Goal: Information Seeking & Learning: Understand process/instructions

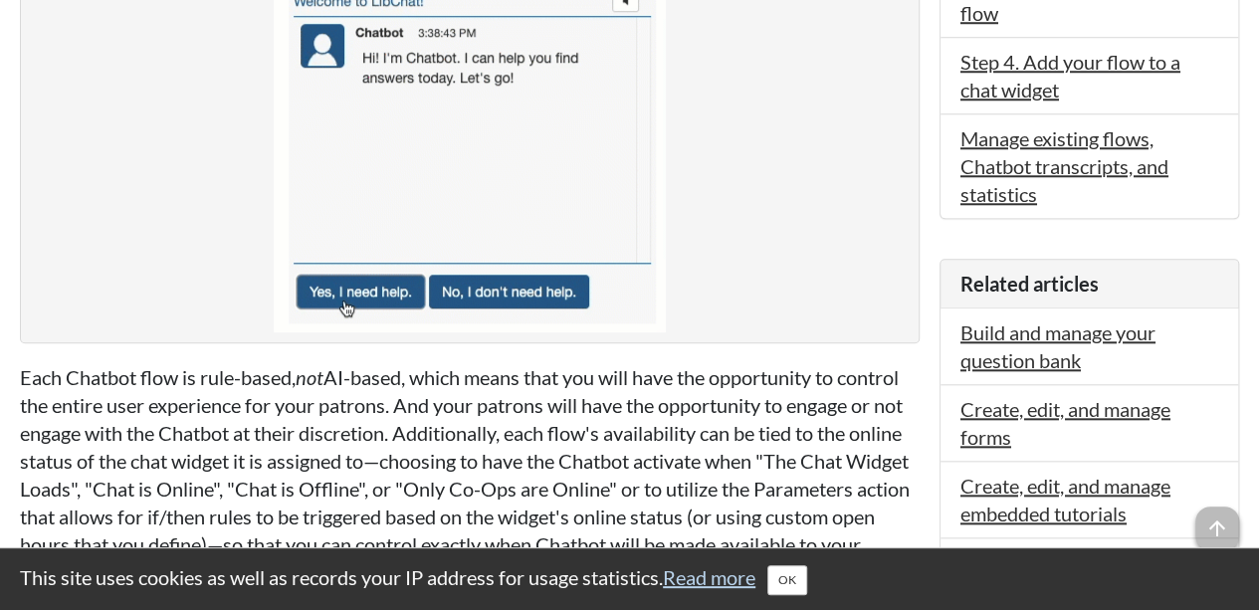
scroll to position [847, 0]
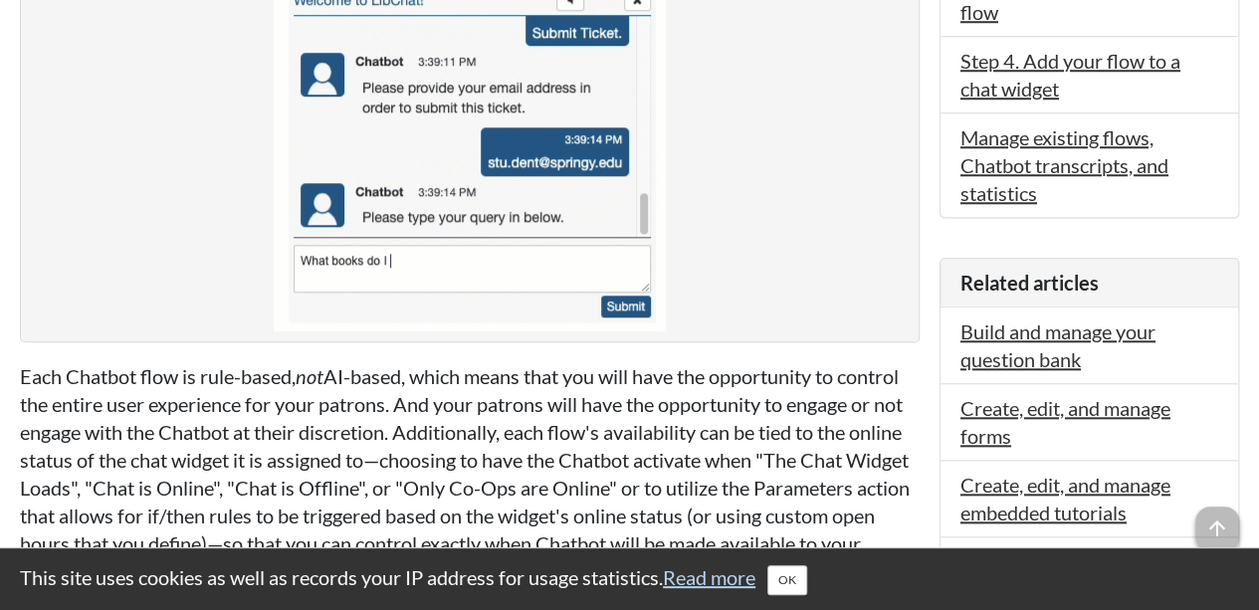
click at [747, 300] on figure at bounding box center [470, 151] width 900 height 382
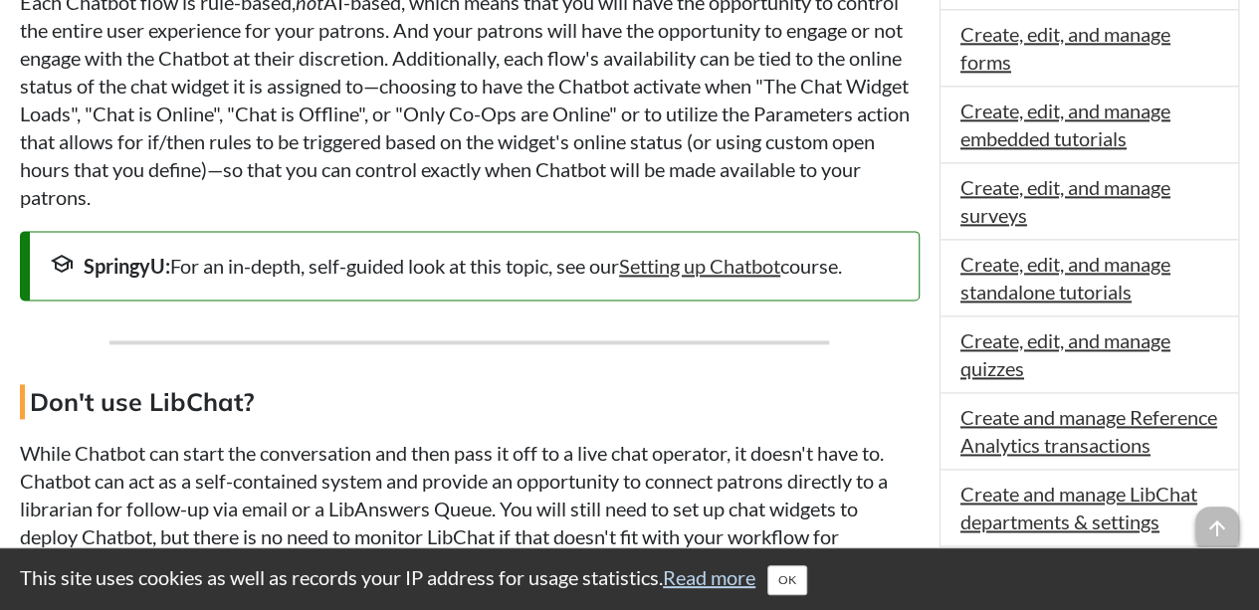
scroll to position [1249, 0]
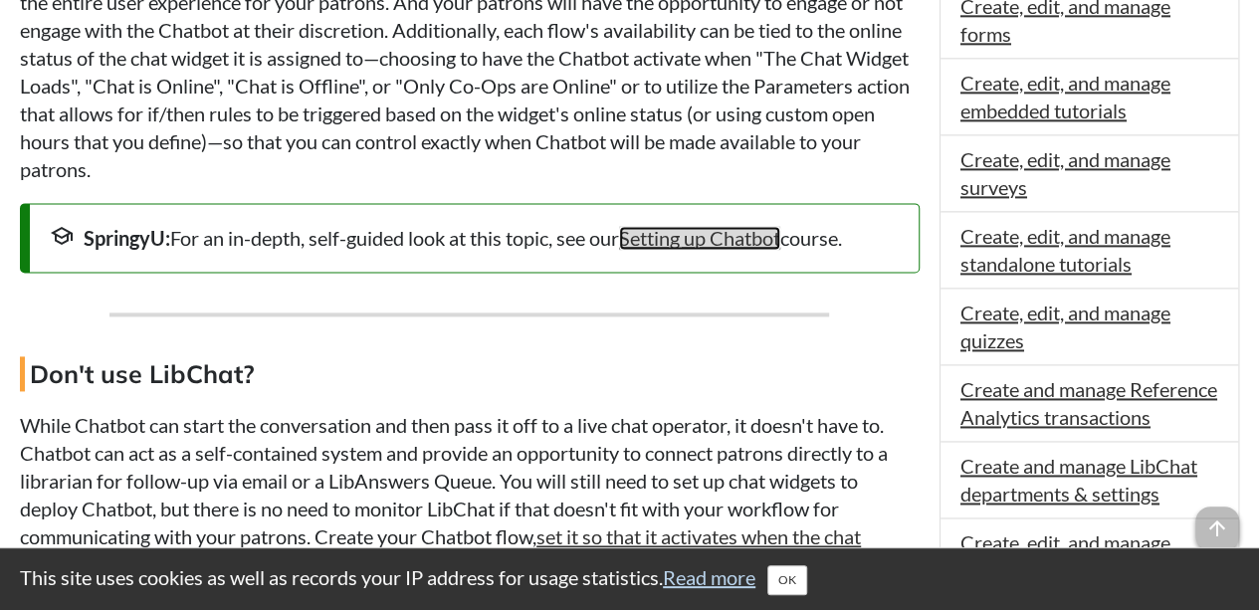
click at [741, 250] on link "Setting up Chatbot" at bounding box center [699, 238] width 161 height 24
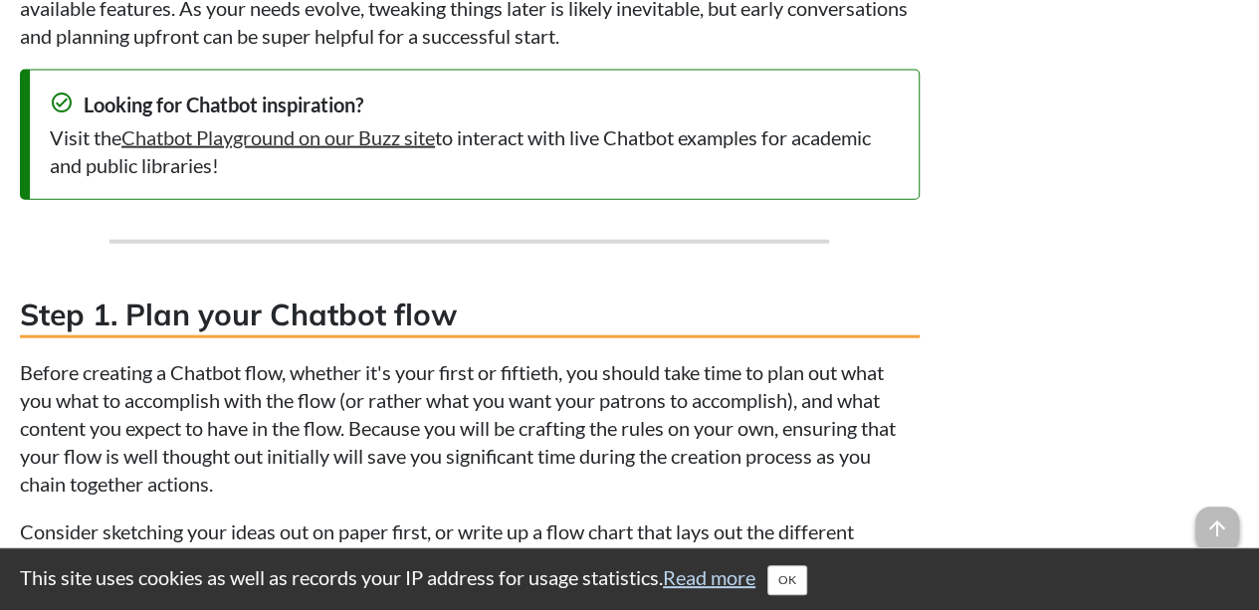
scroll to position [2290, 0]
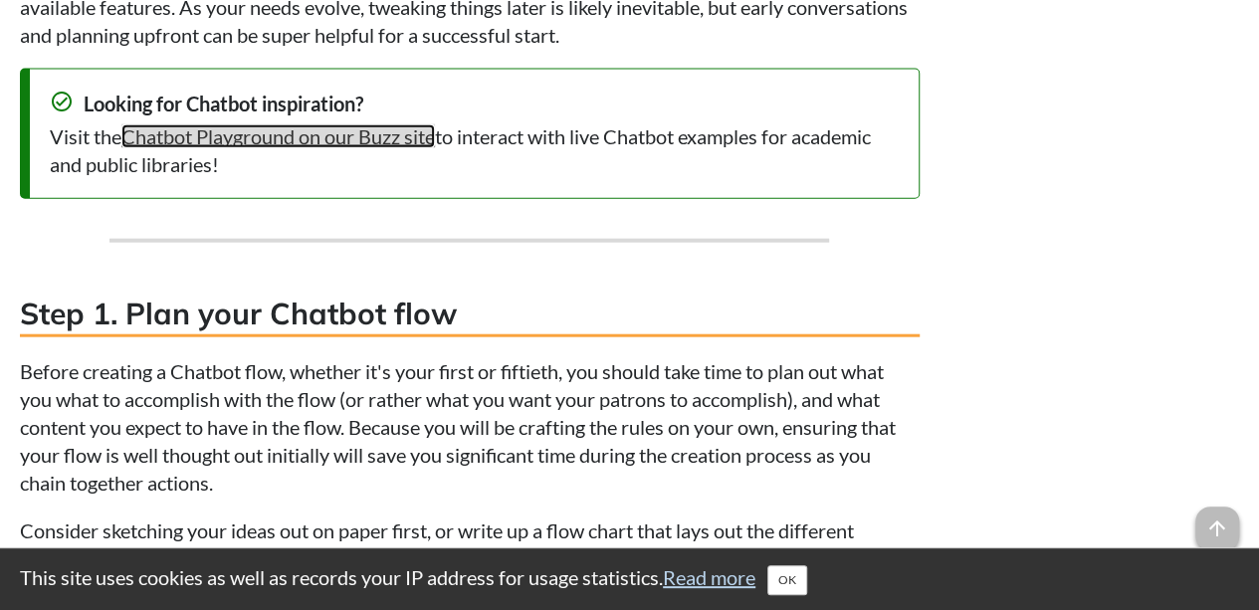
click at [358, 148] on link "Chatbot Playground on our Buzz site" at bounding box center [278, 136] width 314 height 24
